Goal: Find specific page/section: Locate a particular part of the current website

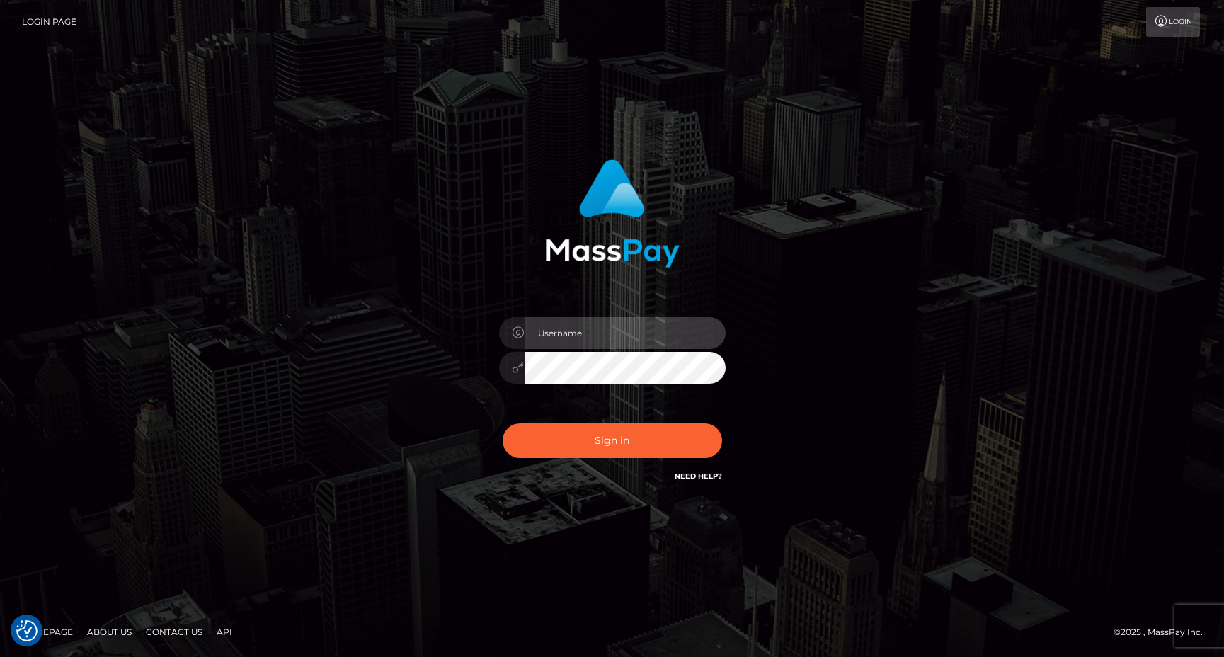
type input "egblue"
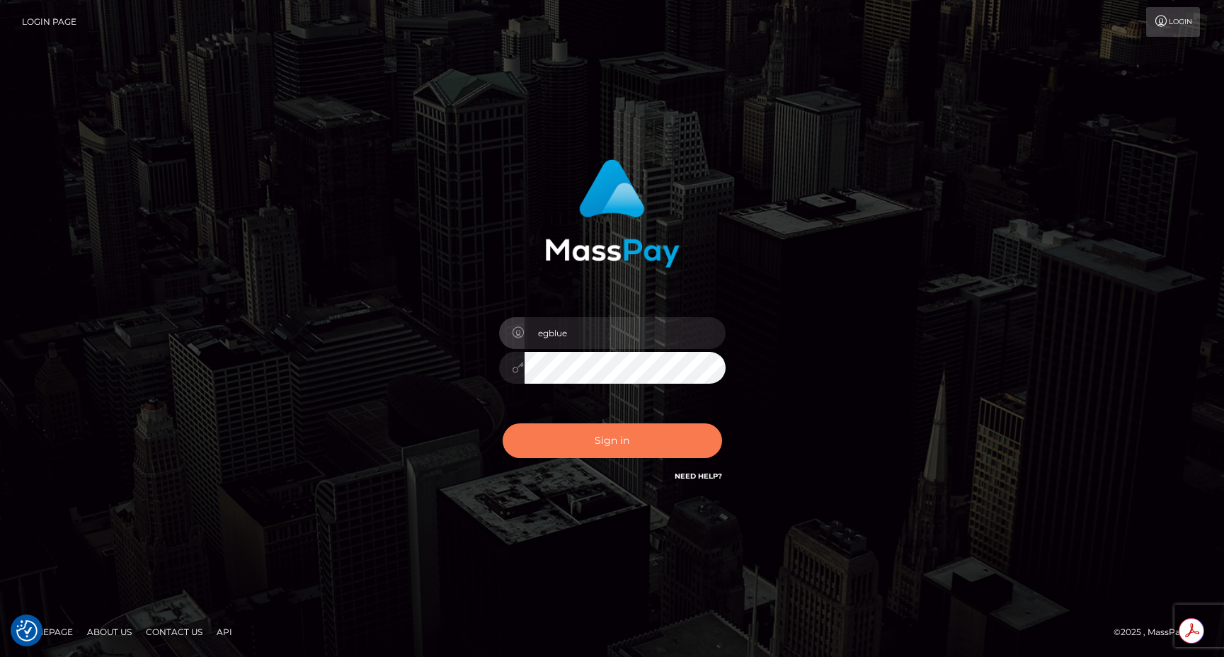
click at [569, 449] on button "Sign in" at bounding box center [612, 440] width 219 height 35
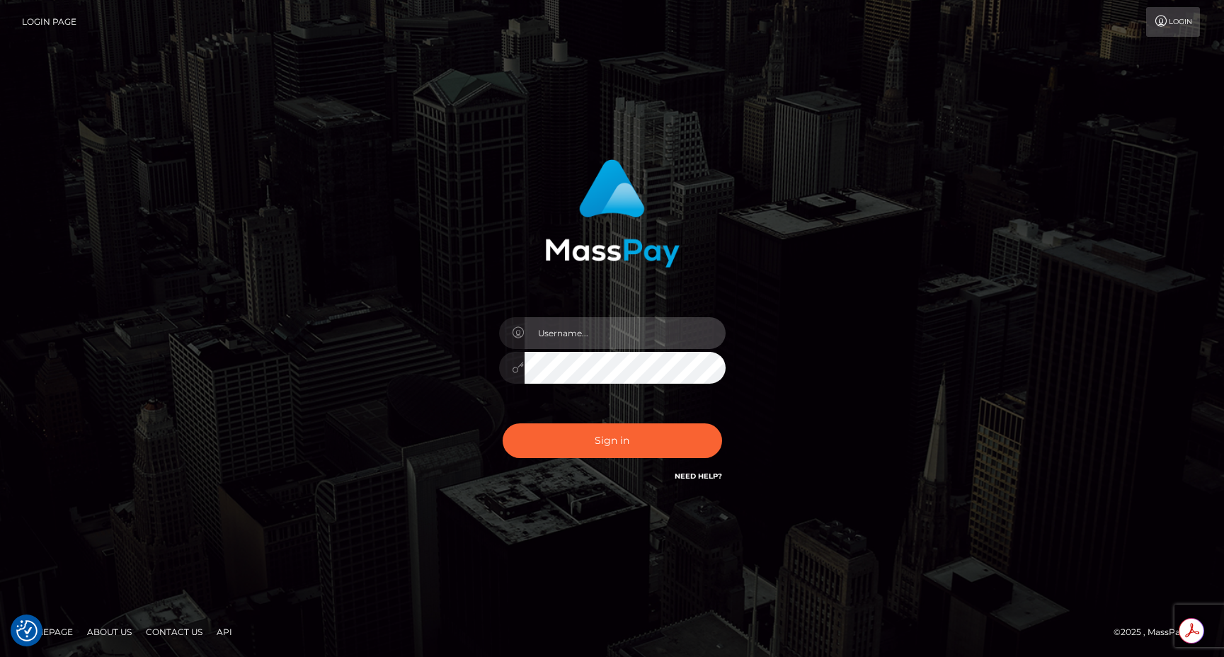
type input "egblue"
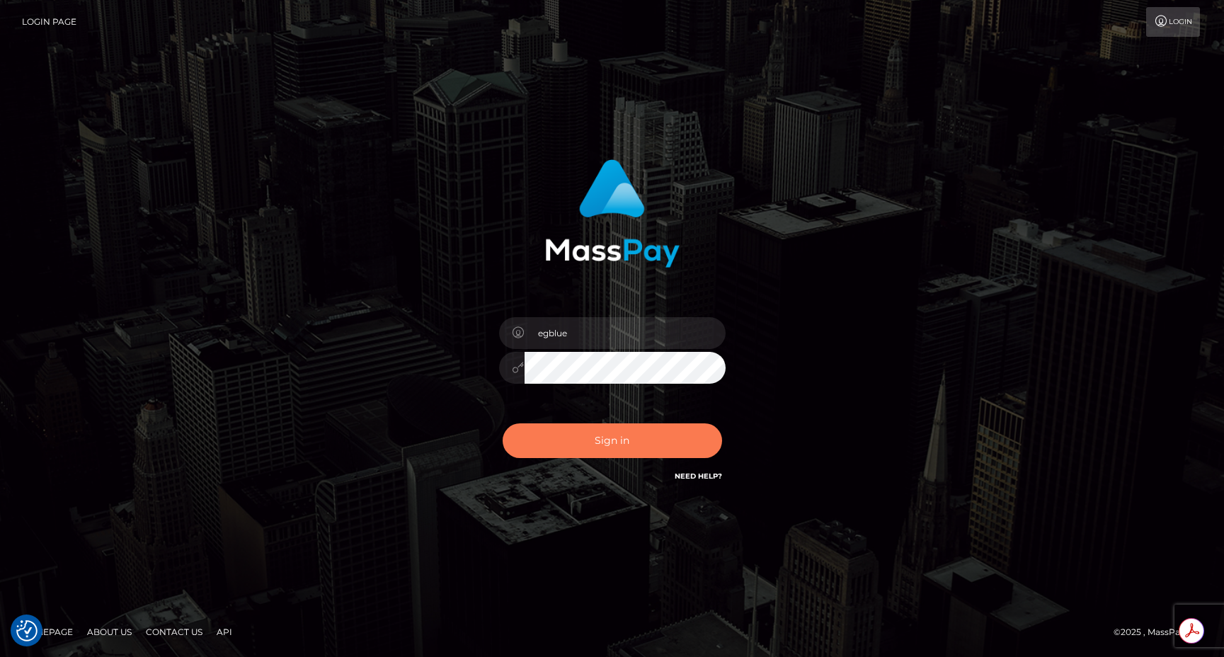
click at [569, 449] on button "Sign in" at bounding box center [612, 440] width 219 height 35
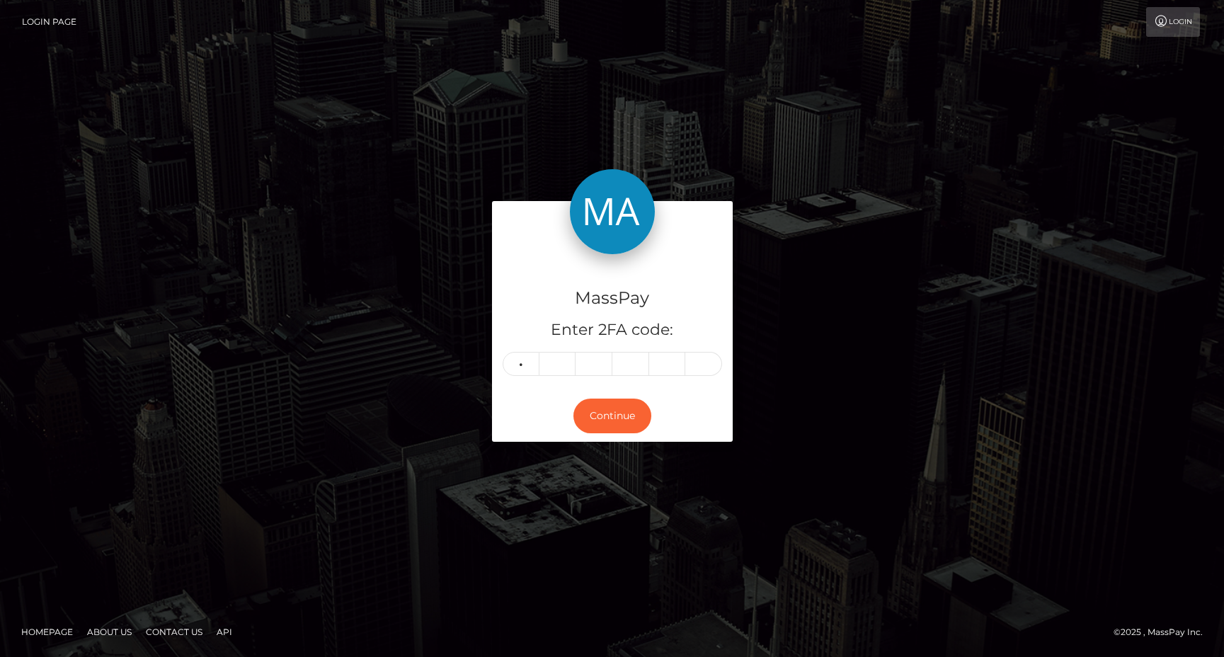
type input "3"
type input "5"
type input "6"
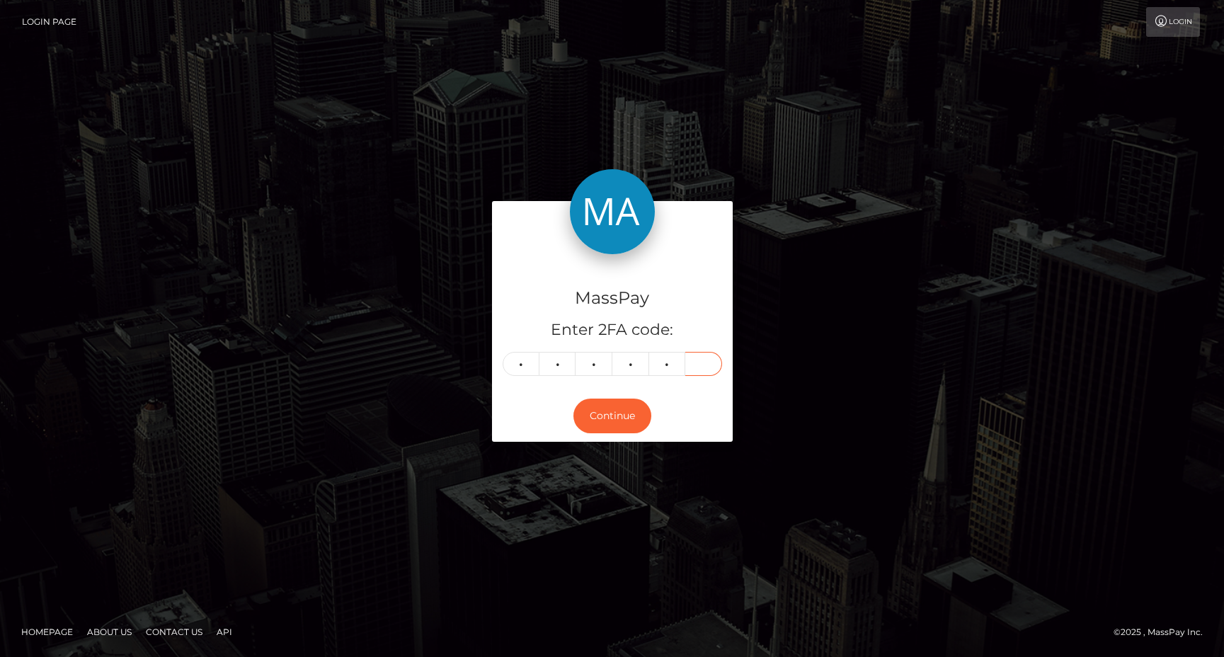
type input "2"
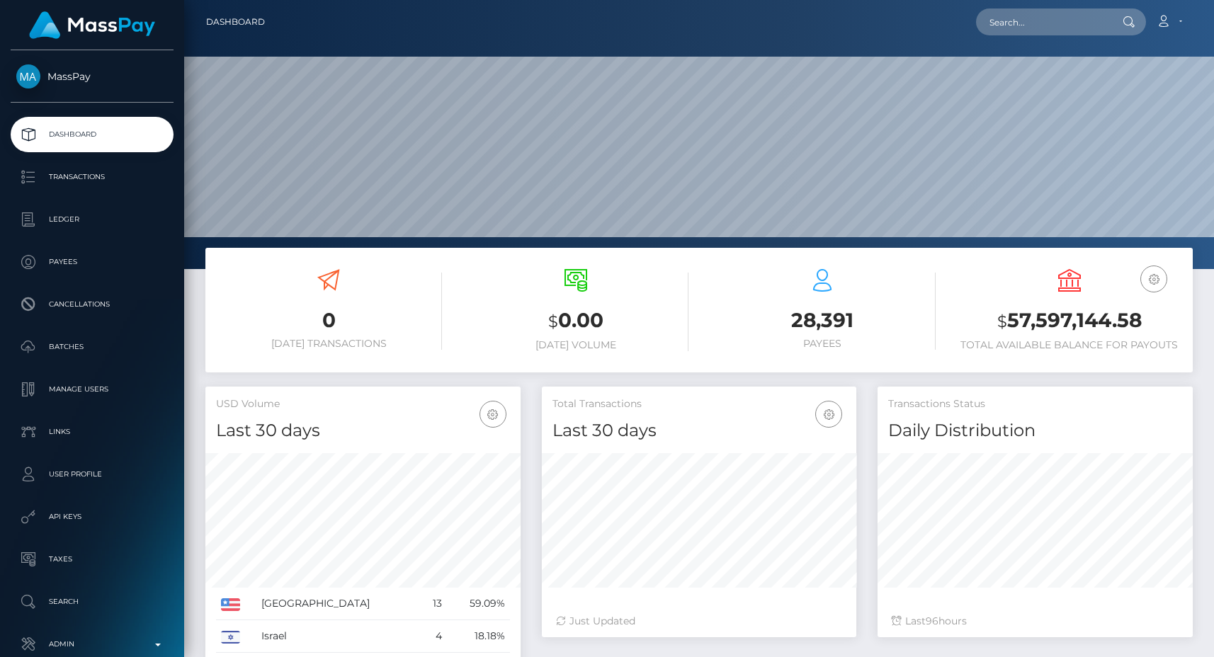
scroll to position [251, 314]
click at [1041, 16] on input "text" at bounding box center [1042, 21] width 133 height 27
paste input "a2530a7e-a402-11eb-a93e-06b5aecc12cd"
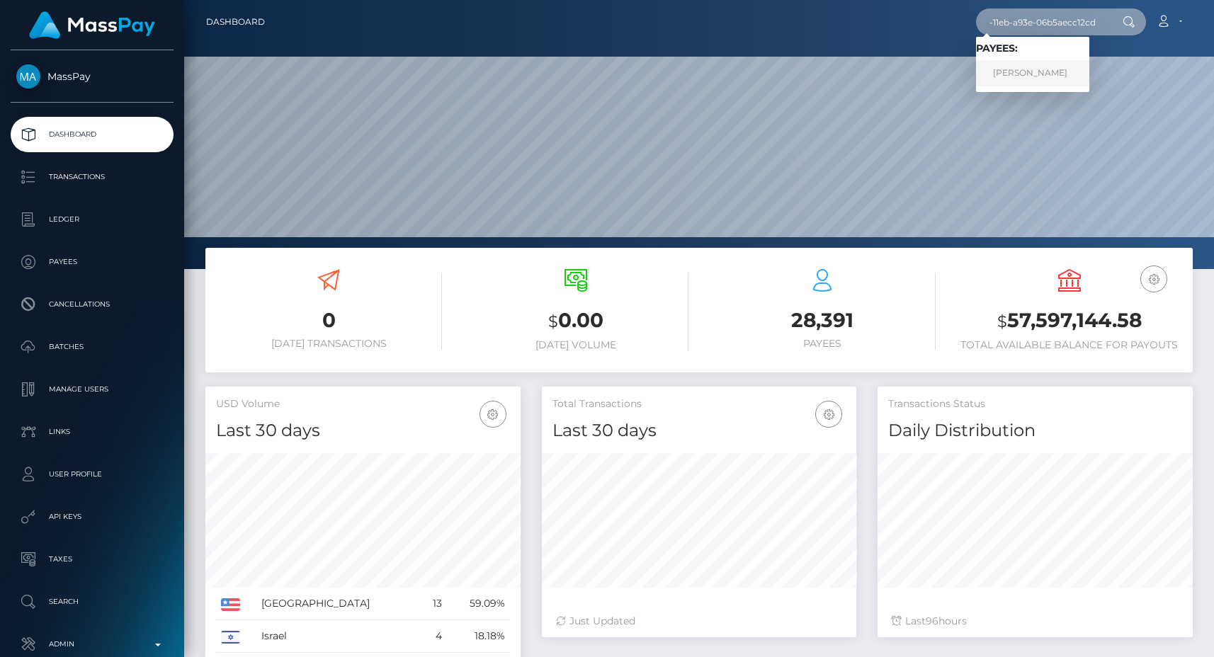
type input "a2530a7e-a402-11eb-a93e-06b5aecc12cd"
click at [1039, 72] on link "Fuwen Huang" at bounding box center [1032, 73] width 113 height 26
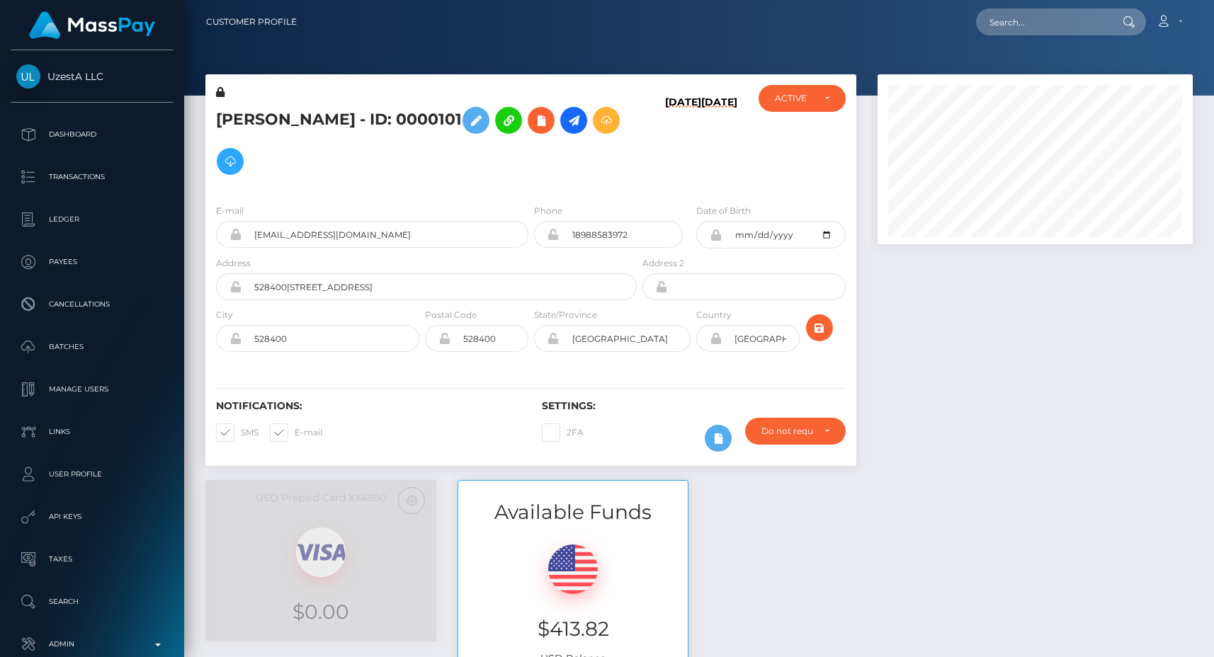
scroll to position [170, 314]
click at [824, 99] on div "ACTIVE" at bounding box center [802, 98] width 55 height 11
click at [738, 82] on div "Fuwen Huang - ID: 0000101 09/12/25 02/25/23 CLOSED ACTIVE CLOSED" at bounding box center [530, 133] width 651 height 118
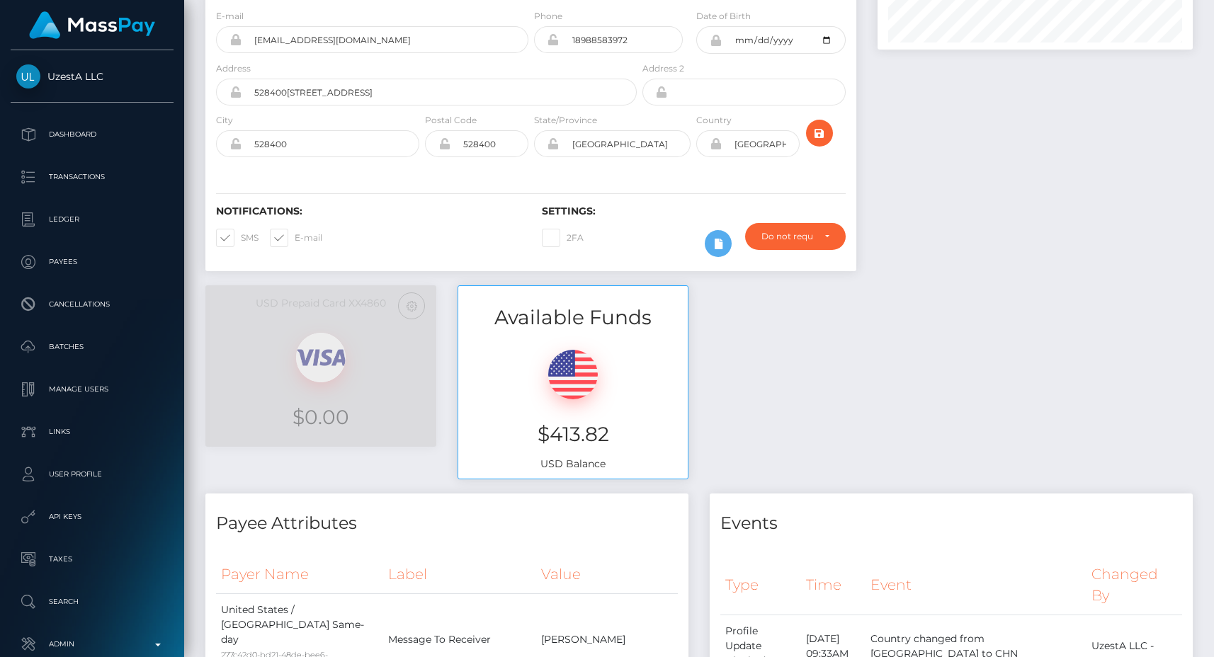
scroll to position [234, 0]
